Goal: Navigation & Orientation: Find specific page/section

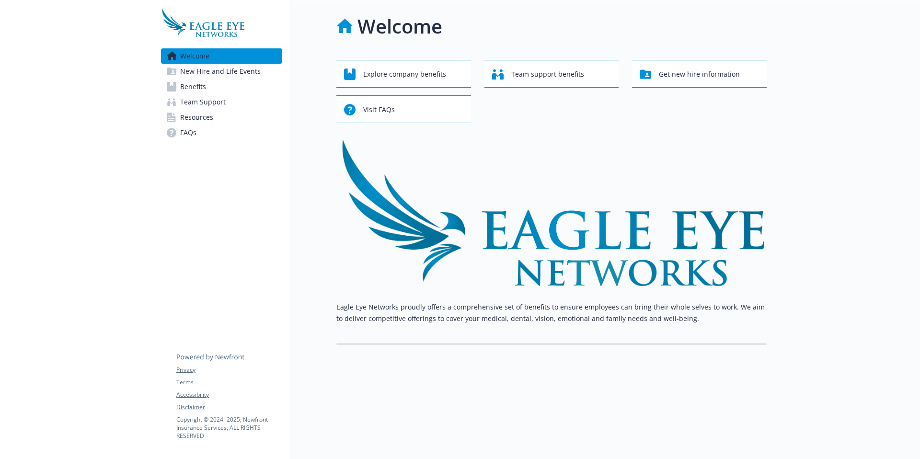
click at [195, 85] on span "Benefits" at bounding box center [193, 86] width 26 height 15
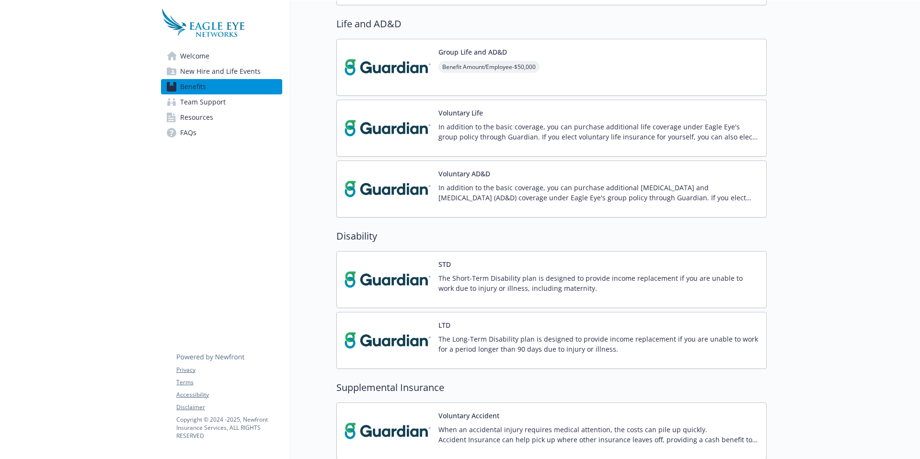
scroll to position [36, 0]
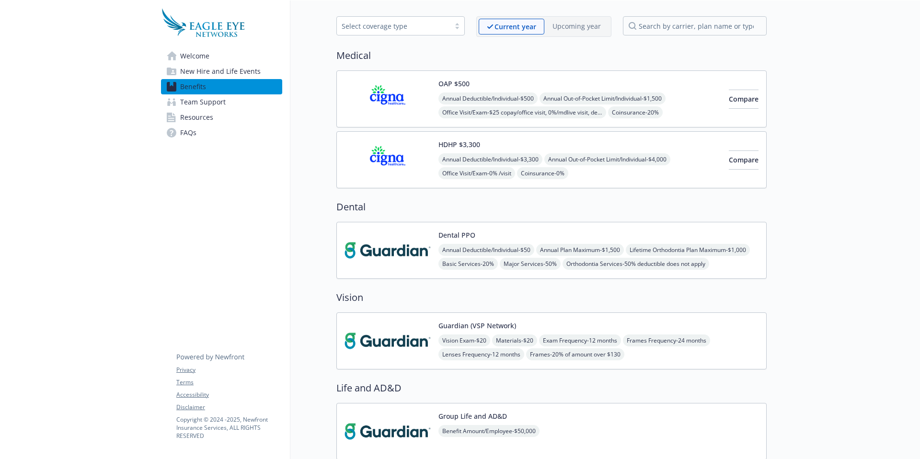
click at [236, 73] on span "New Hire and Life Events" at bounding box center [220, 71] width 80 height 15
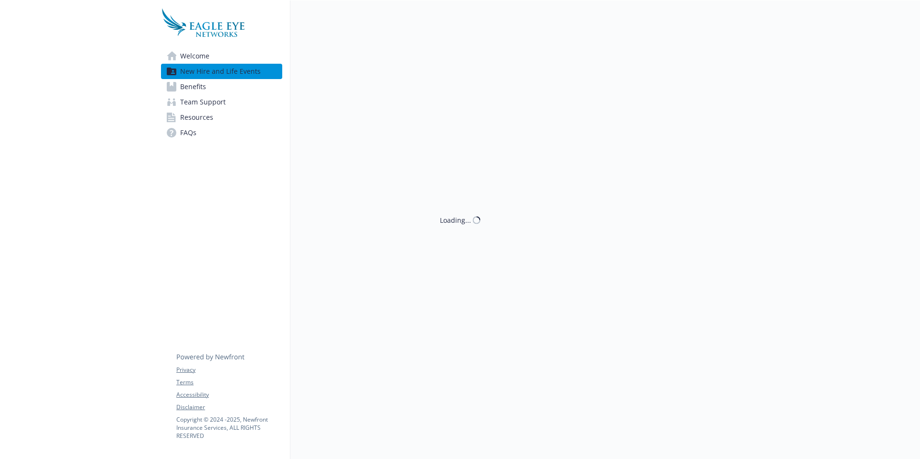
scroll to position [8, 0]
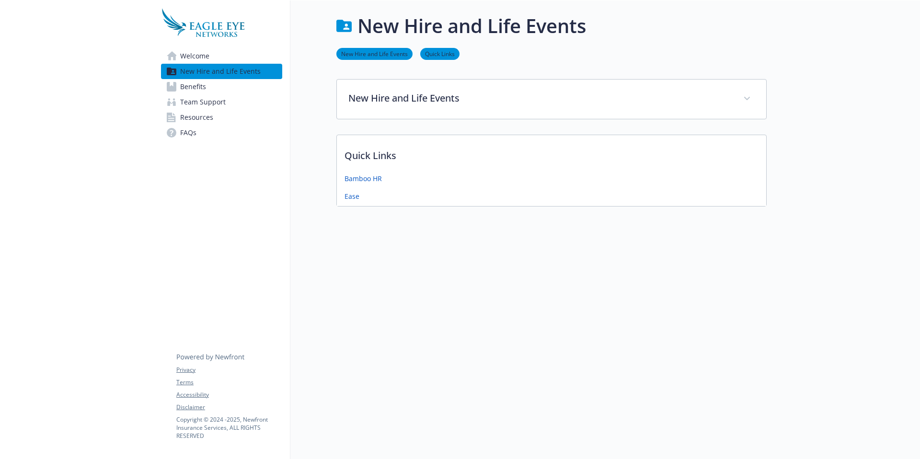
click at [199, 60] on span "Welcome" at bounding box center [194, 55] width 29 height 15
